Goal: Information Seeking & Learning: Learn about a topic

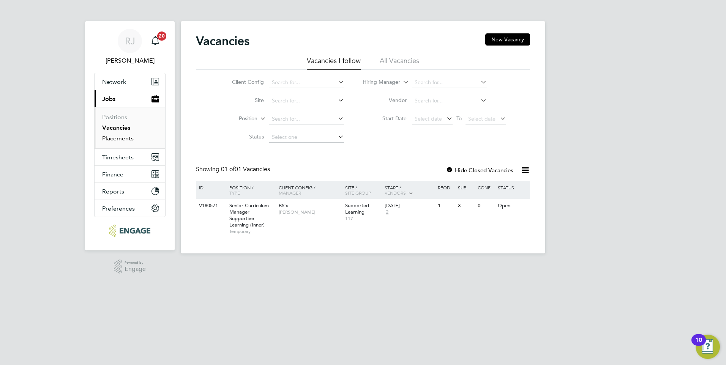
click at [120, 137] on link "Placements" at bounding box center [118, 138] width 32 height 7
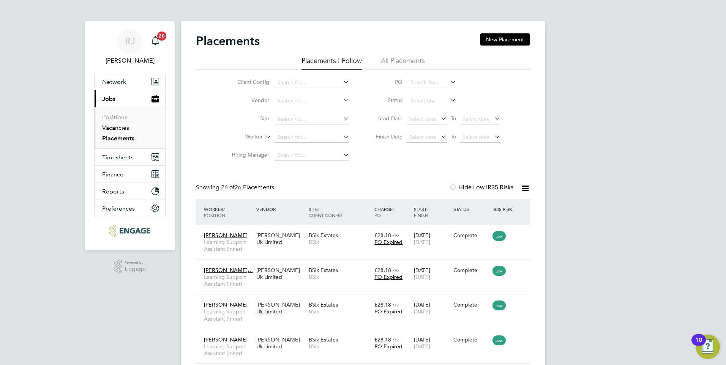
click at [120, 130] on link "Vacancies" at bounding box center [115, 127] width 27 height 7
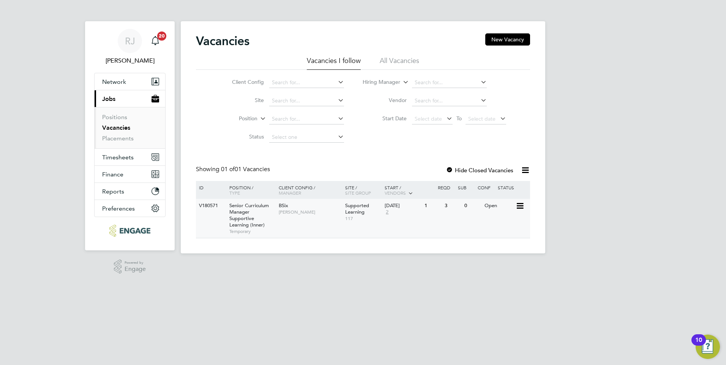
click at [300, 204] on div "BSix Rachel Johnson" at bounding box center [310, 209] width 66 height 20
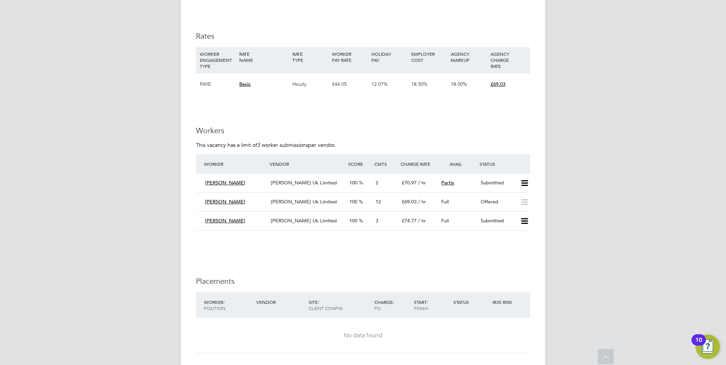
scroll to position [1025, 0]
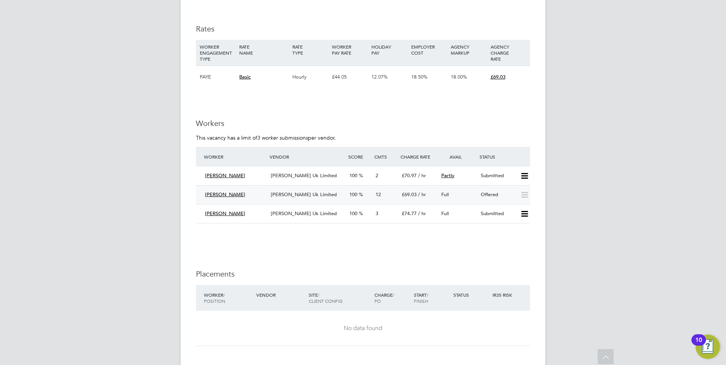
click at [302, 191] on span "[PERSON_NAME] Uk Limited" at bounding box center [304, 194] width 66 height 6
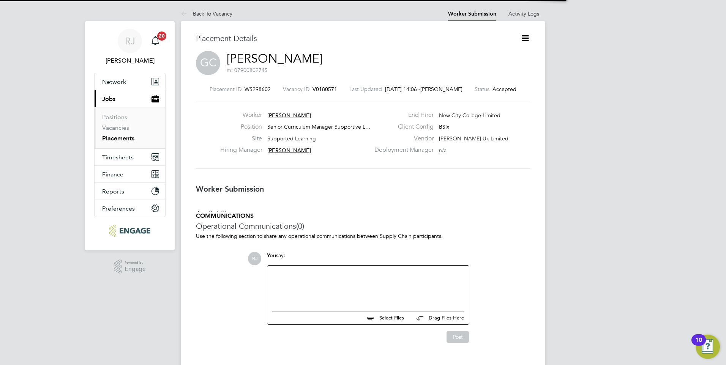
scroll to position [4, 4]
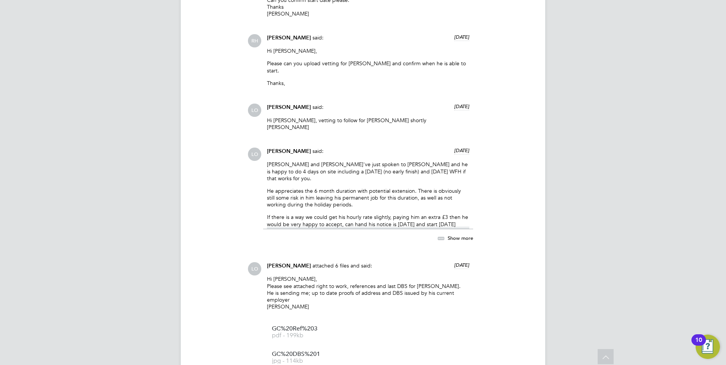
click at [411, 214] on p "If there is a way we could get his hourly rate slightly, paying him an extra £3…" at bounding box center [368, 224] width 202 height 21
click at [403, 200] on div "[PERSON_NAME] and [PERSON_NAME]'ve just spoken to [PERSON_NAME] and he is happy…" at bounding box center [368, 195] width 202 height 68
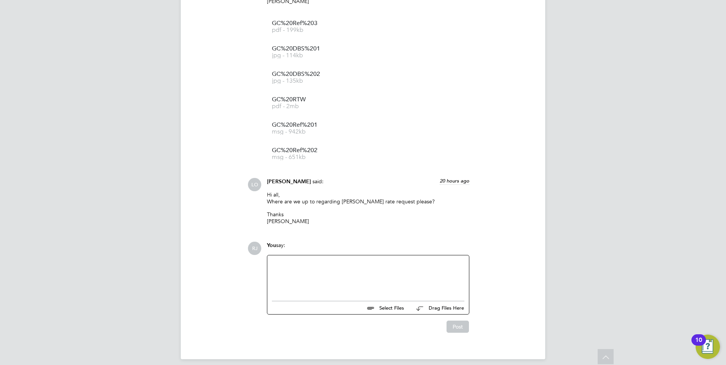
scroll to position [1483, 0]
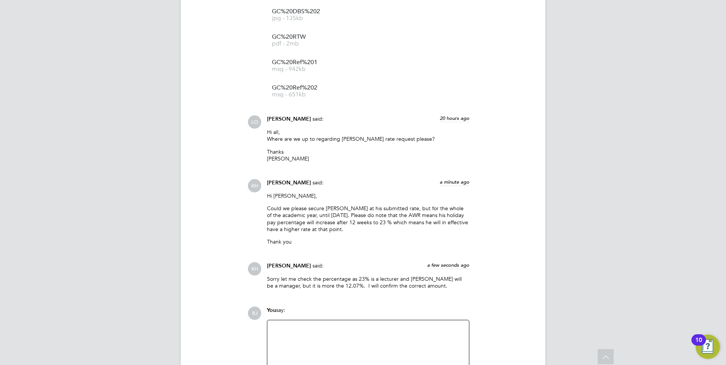
scroll to position [1611, 0]
